Goal: Book appointment/travel/reservation

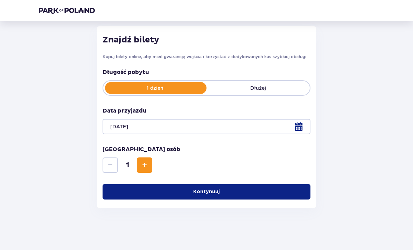
click at [297, 191] on button "Kontynuuj" at bounding box center [207, 191] width 208 height 15
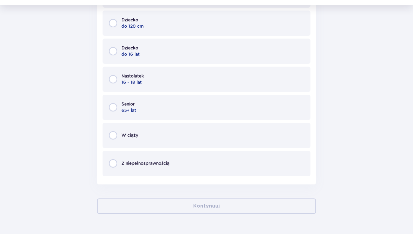
scroll to position [374, 0]
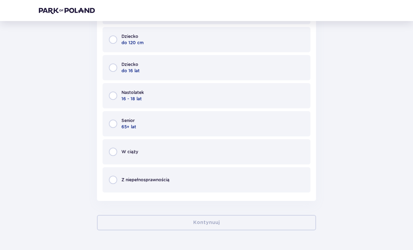
click at [116, 99] on input "radio" at bounding box center [113, 95] width 8 height 8
radio input "true"
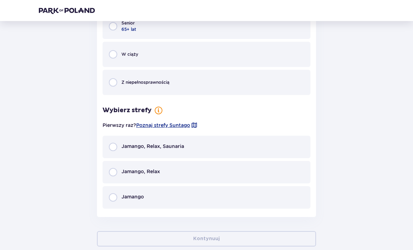
scroll to position [488, 0]
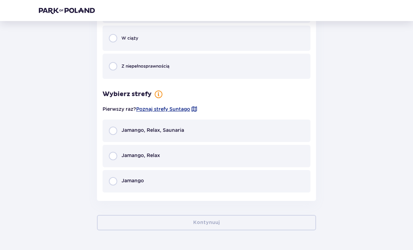
click at [301, 141] on div "Jamango, Relax, Saunaria" at bounding box center [207, 130] width 208 height 22
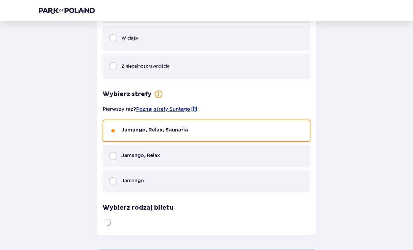
click at [298, 159] on div "Jamango, Relax" at bounding box center [207, 156] width 208 height 22
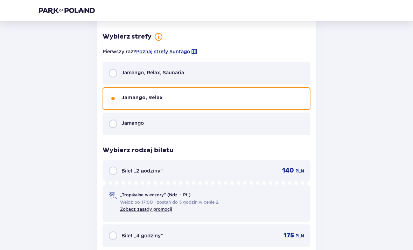
scroll to position [623, 0]
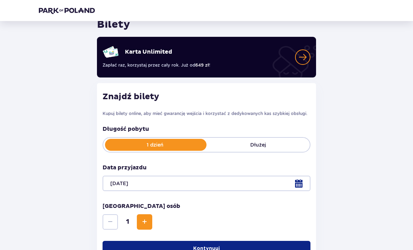
scroll to position [0, 0]
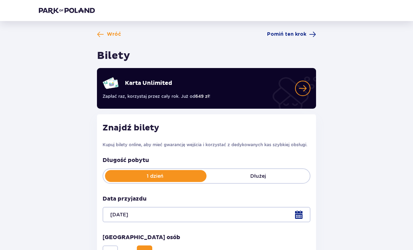
click at [103, 99] on link "Karta Unlimited" at bounding box center [103, 99] width 0 height 0
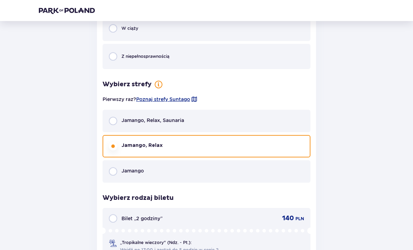
click at [309, 61] on div "Z niepełno­sprawnością" at bounding box center [207, 56] width 208 height 25
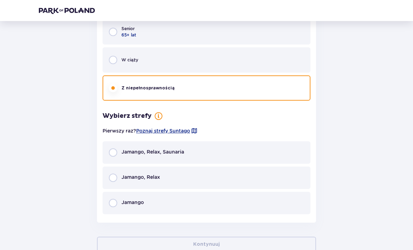
scroll to position [488, 0]
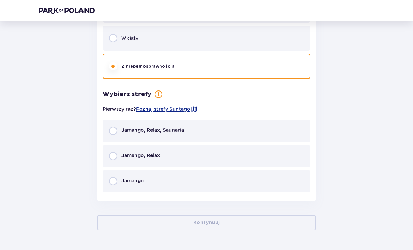
click at [285, 164] on div "Jamango, Relax" at bounding box center [207, 156] width 208 height 22
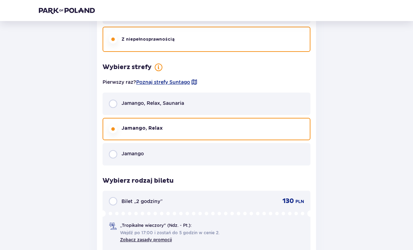
scroll to position [483, 0]
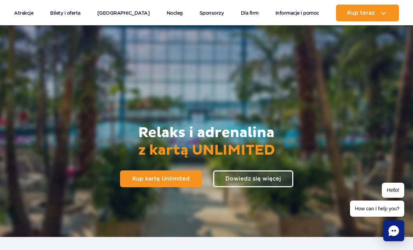
scroll to position [1, 0]
